Goal: Task Accomplishment & Management: Manage account settings

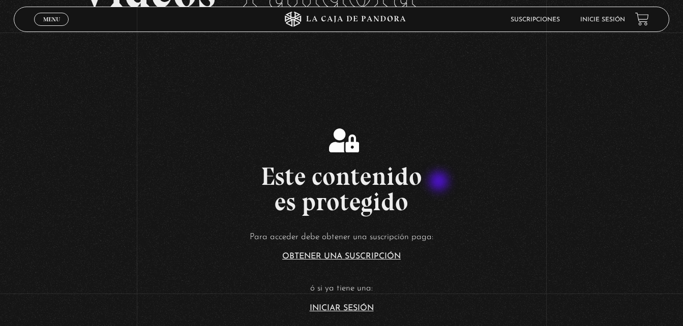
scroll to position [98, 0]
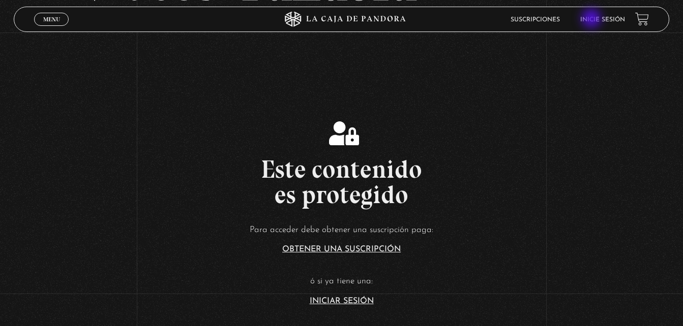
click at [592, 19] on link "Inicie sesión" at bounding box center [602, 20] width 45 height 6
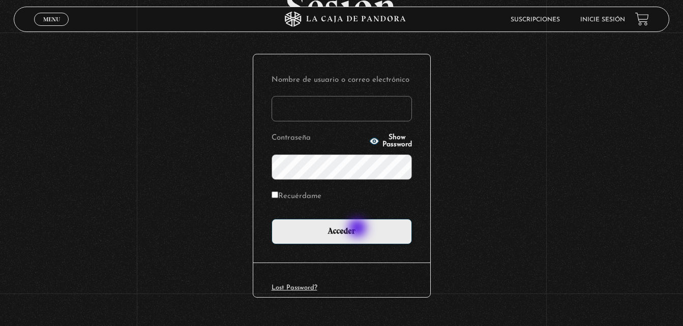
scroll to position [99, 0]
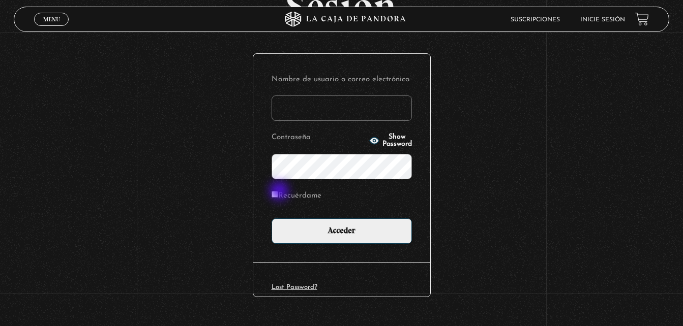
type input "YelCubero"
click at [278, 192] on input "Recuérdame" at bounding box center [275, 194] width 7 height 7
checkbox input "true"
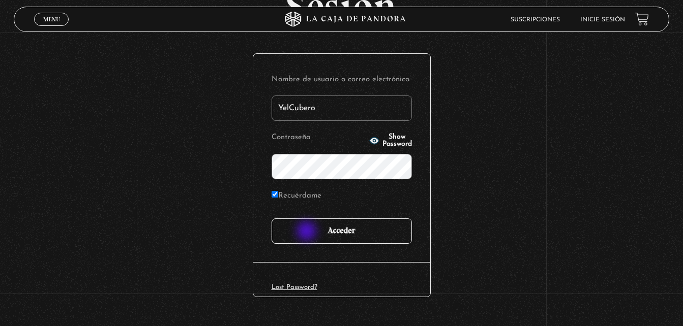
click at [308, 232] on input "Acceder" at bounding box center [342, 231] width 140 height 25
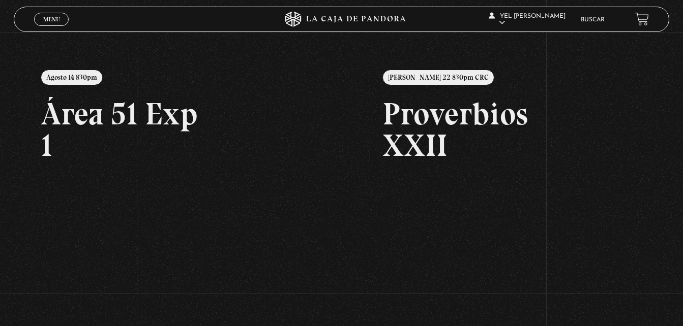
scroll to position [103, 0]
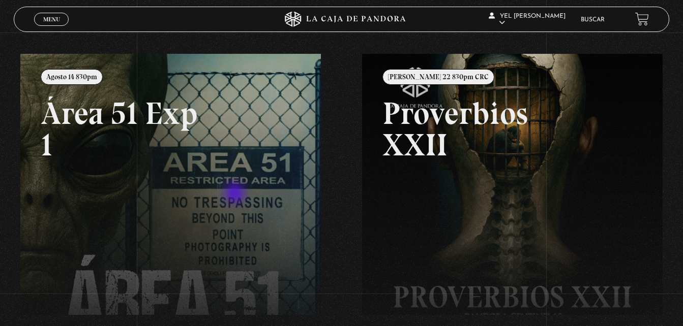
click at [236, 194] on link at bounding box center [361, 217] width 683 height 326
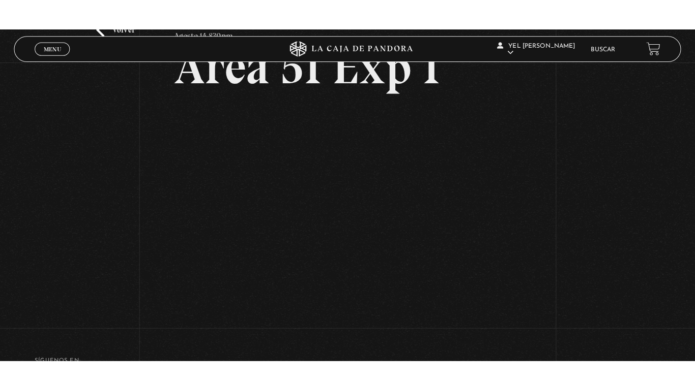
scroll to position [74, 0]
